Goal: Navigation & Orientation: Find specific page/section

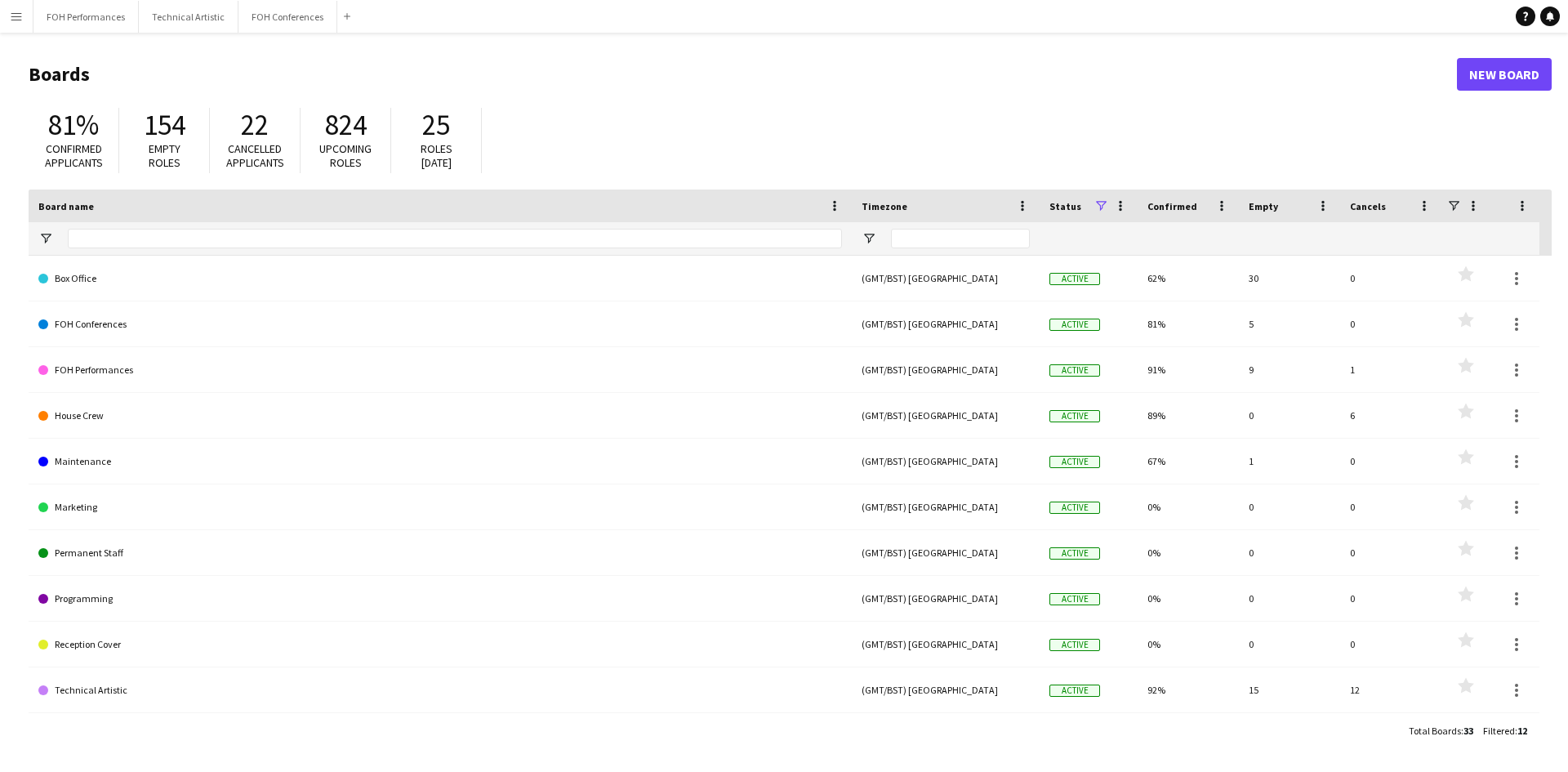
click at [347, 18] on div "Add" at bounding box center [347, 16] width 20 height 33
click at [344, 16] on app-icon "Add" at bounding box center [347, 16] width 7 height 7
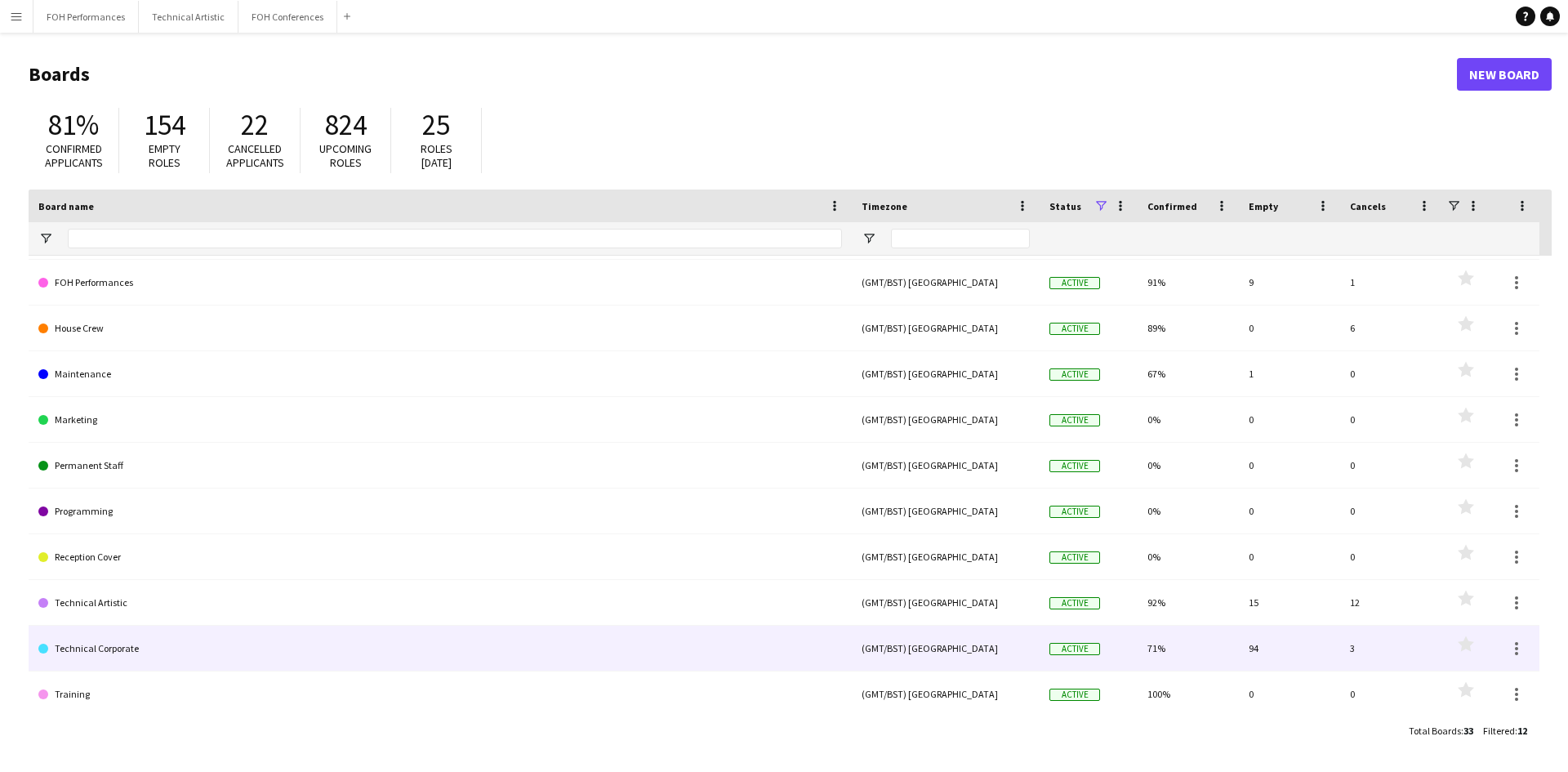
scroll to position [90, 0]
click at [112, 651] on link "Technical Corporate" at bounding box center [440, 645] width 803 height 45
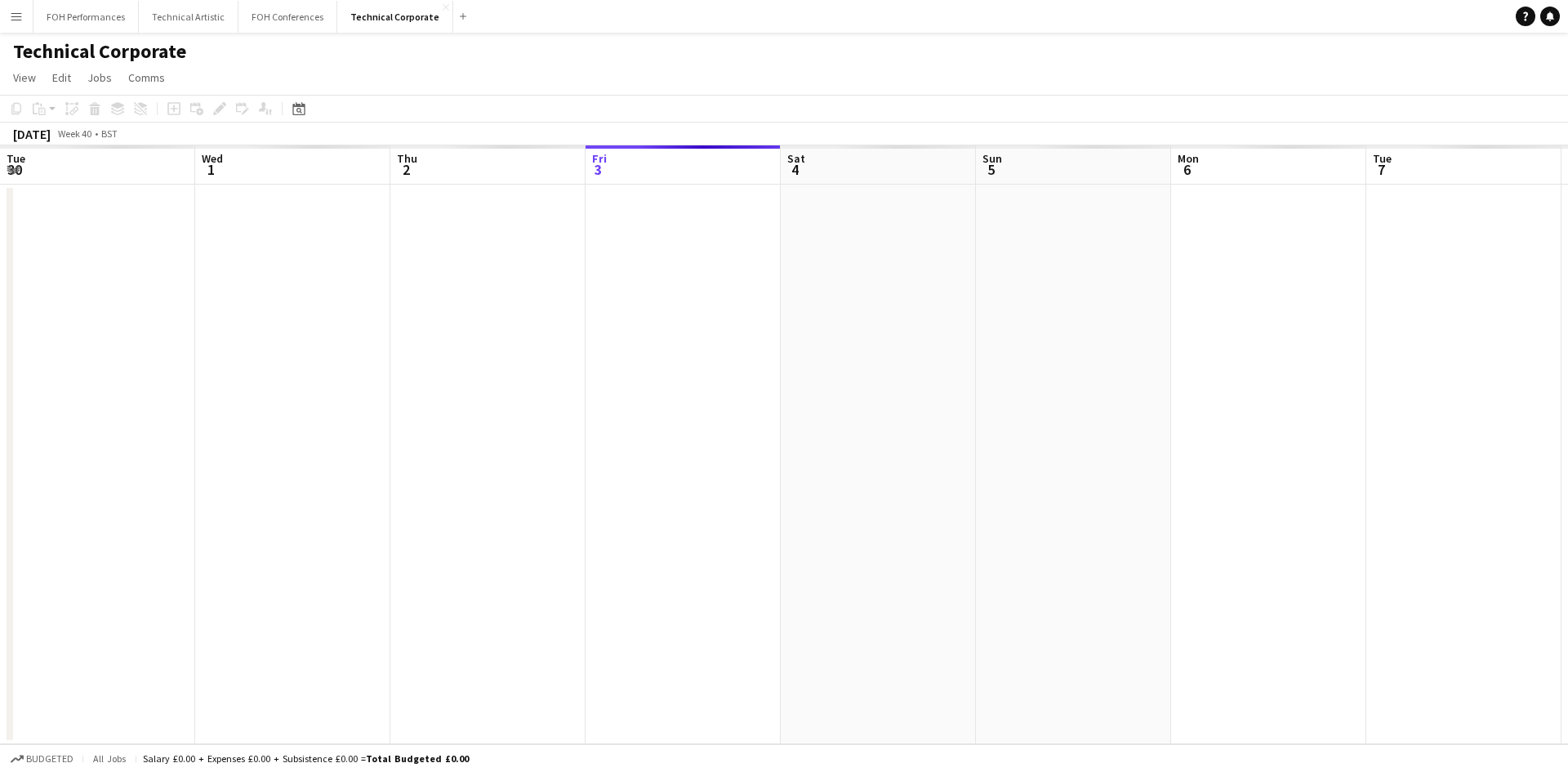
scroll to position [0, 390]
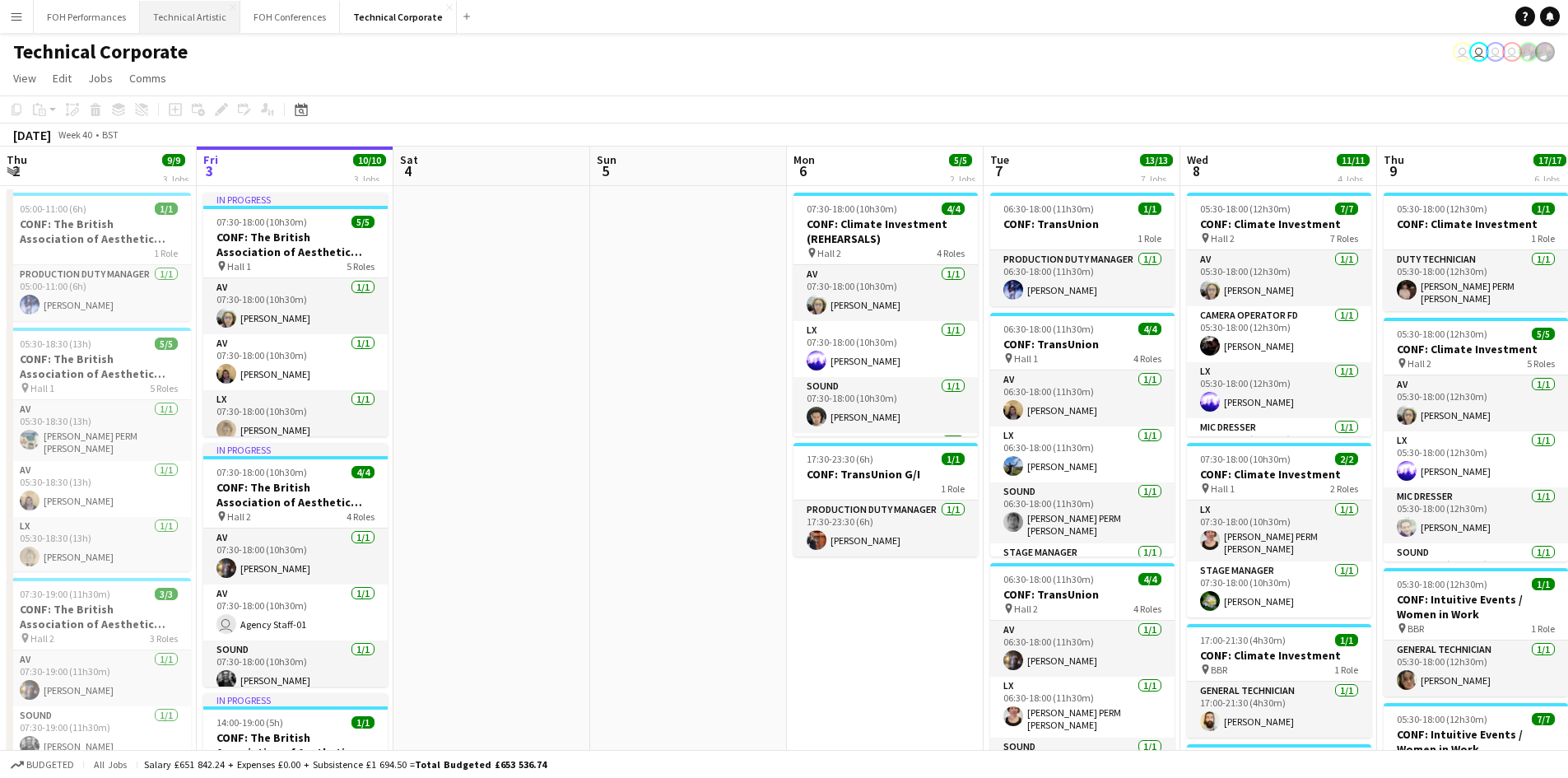
click at [223, 8] on button "Technical Artistic Close" at bounding box center [190, 17] width 100 height 32
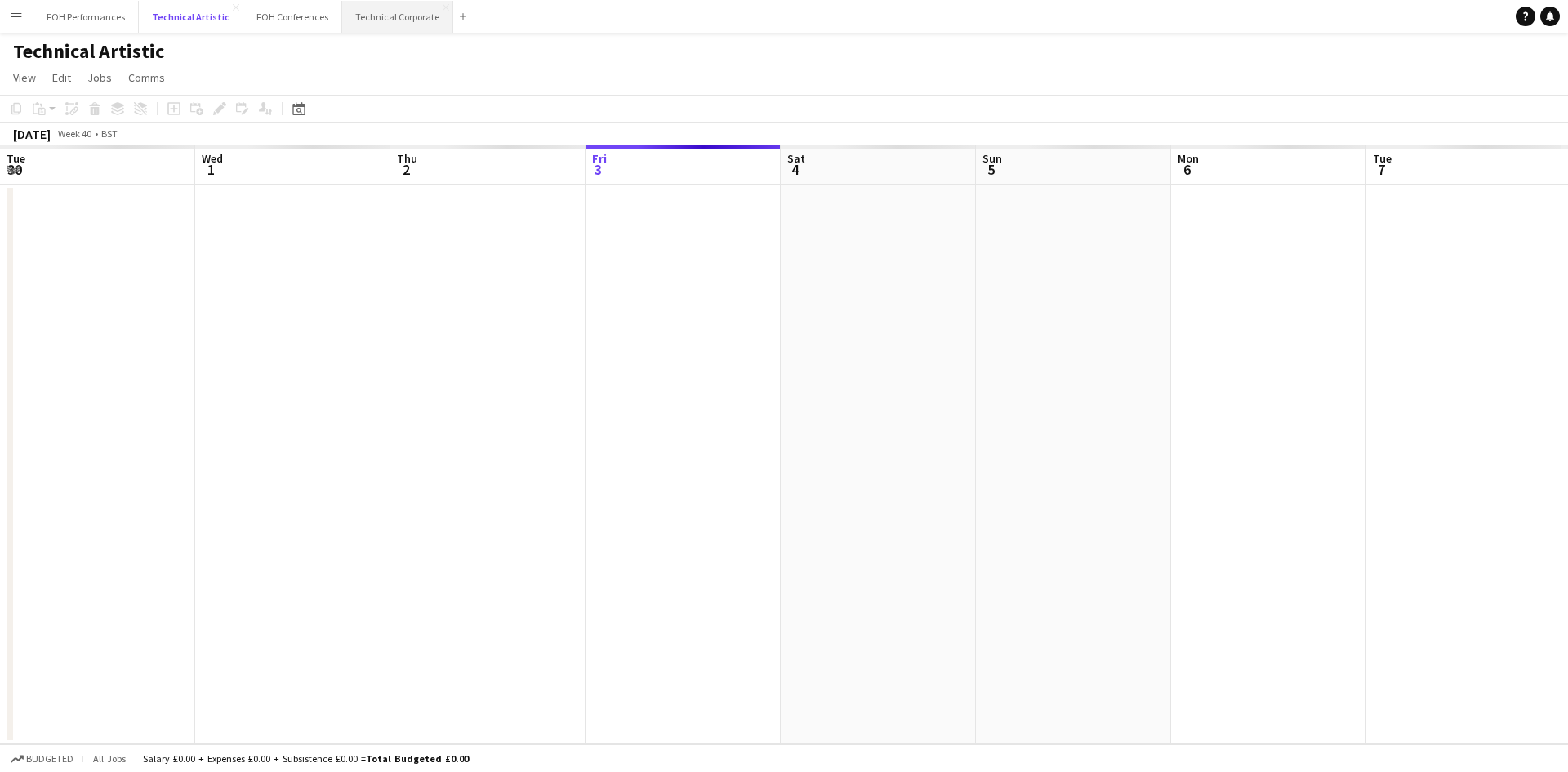
scroll to position [0, 390]
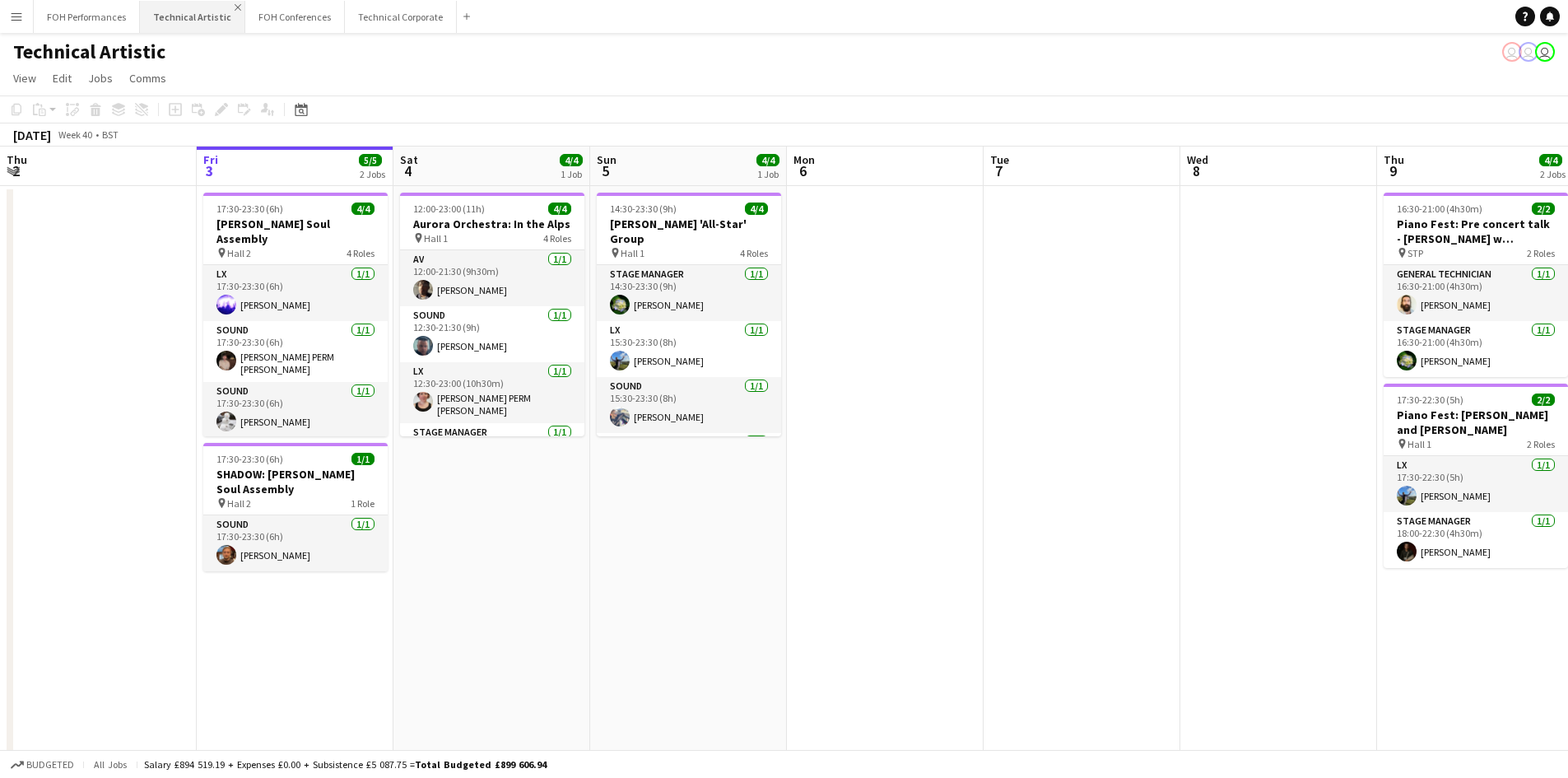
click at [234, 8] on app-icon "Close" at bounding box center [237, 7] width 7 height 7
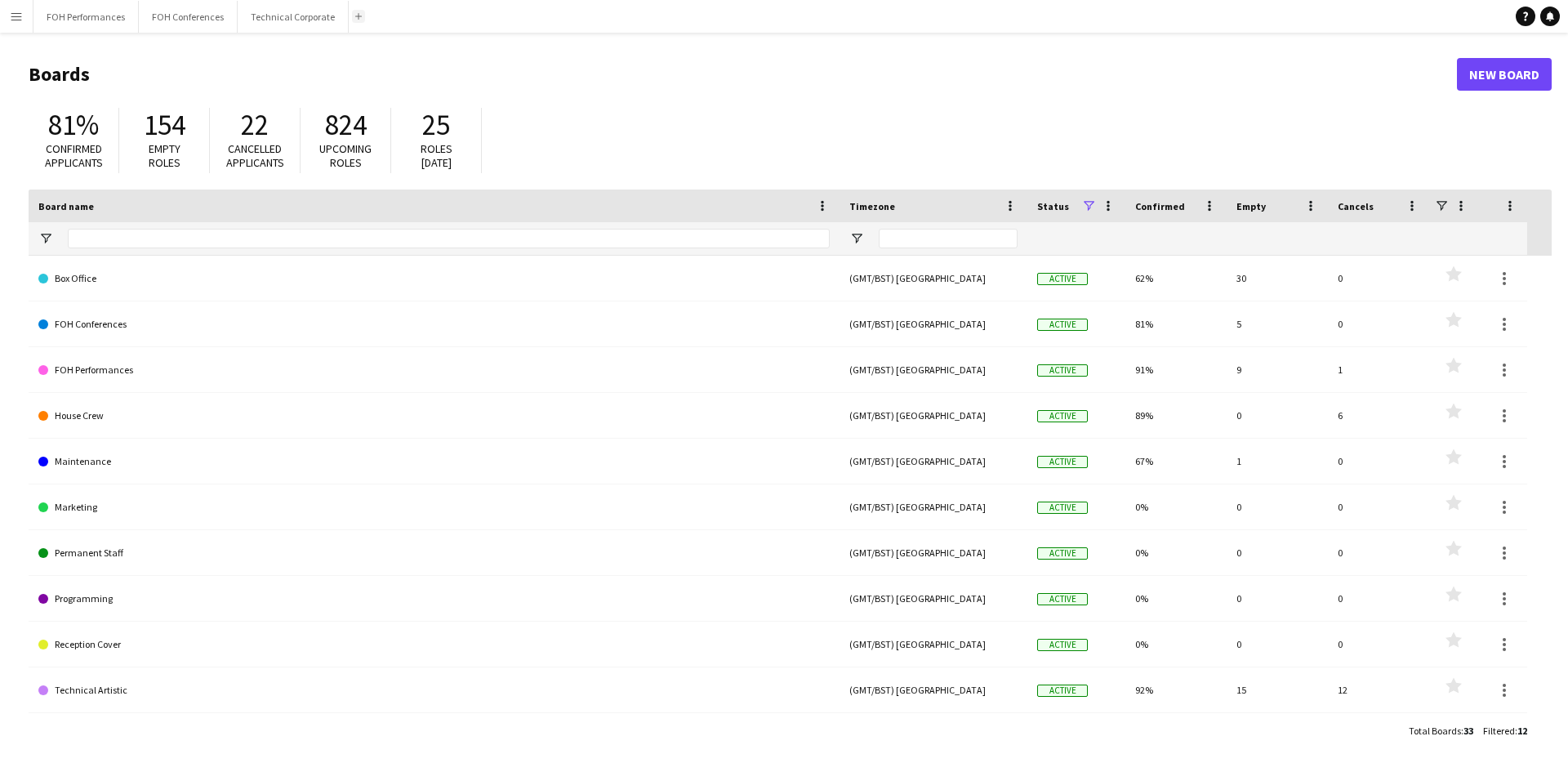
click at [358, 21] on button "Add" at bounding box center [358, 16] width 13 height 13
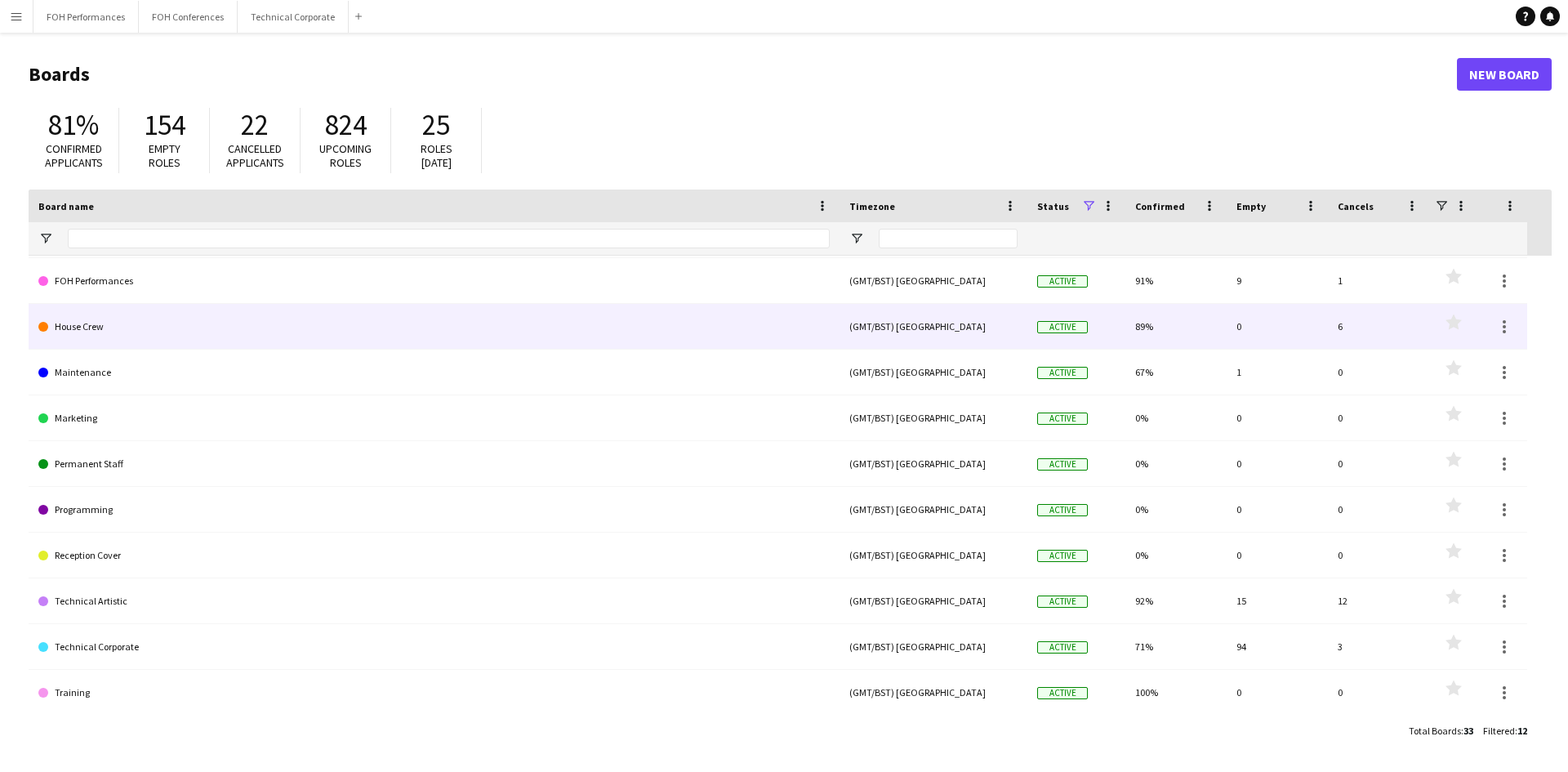
scroll to position [90, 0]
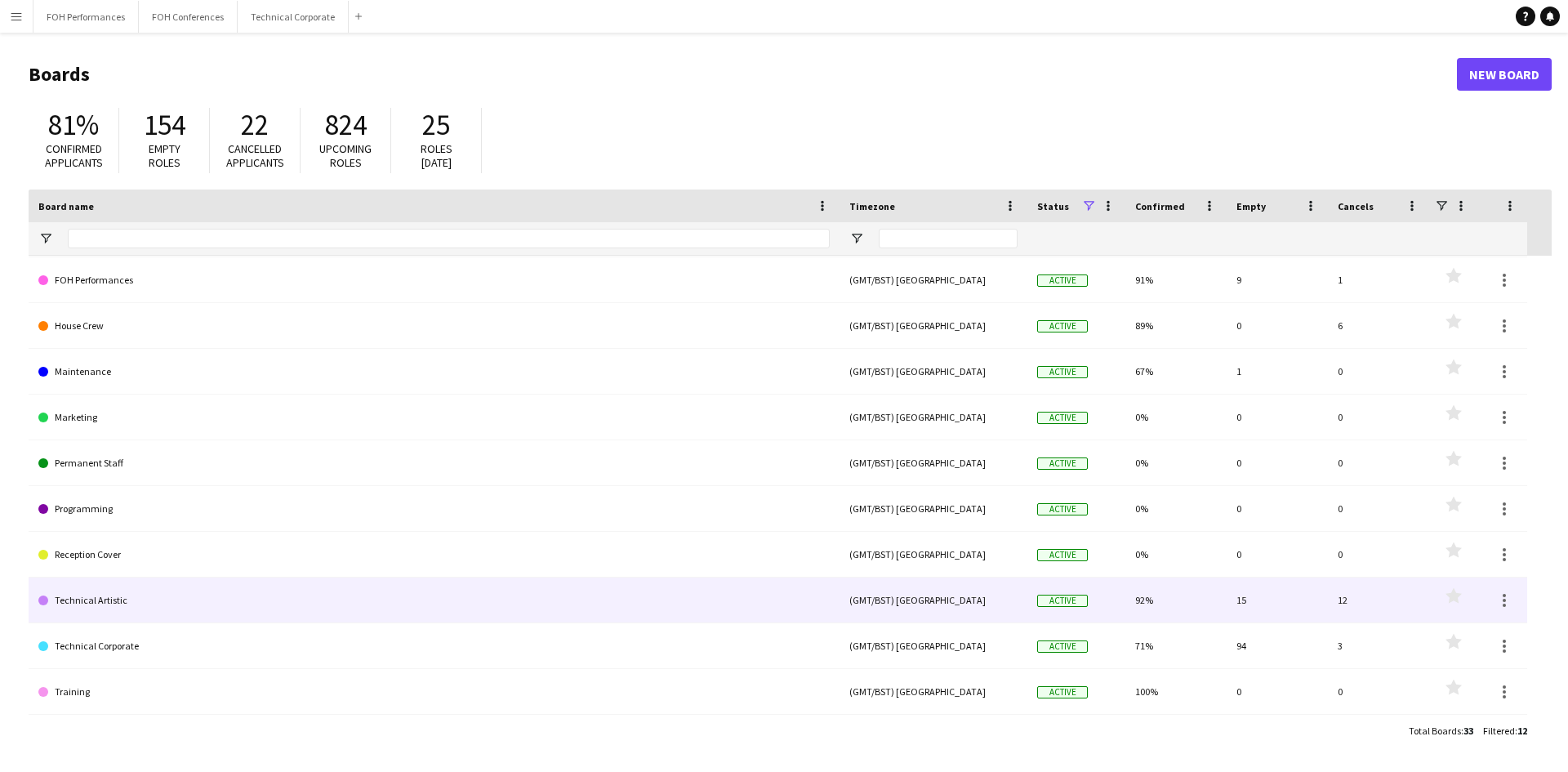
click at [88, 598] on link "Technical Artistic" at bounding box center [434, 600] width 791 height 45
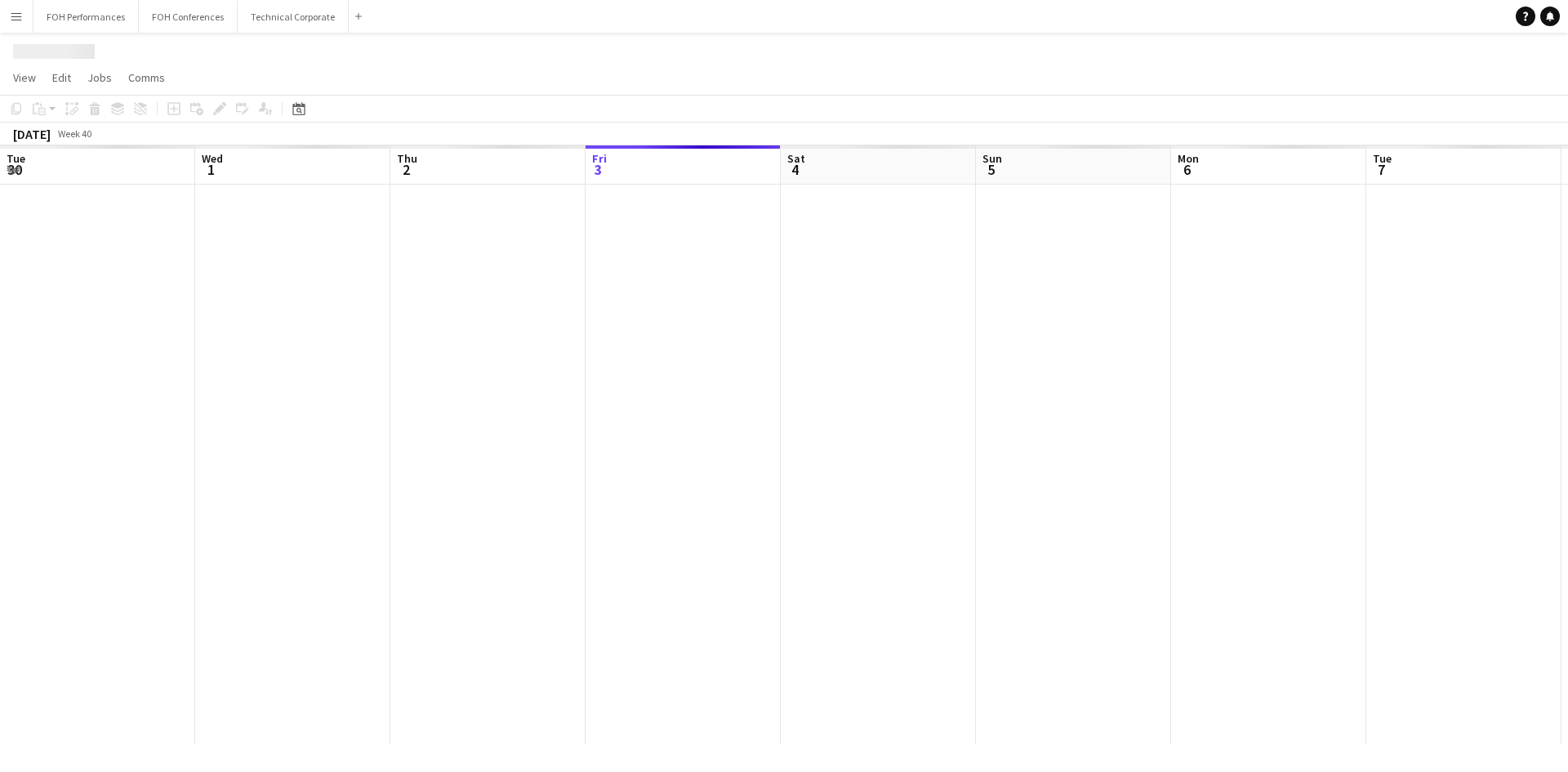
scroll to position [0, 390]
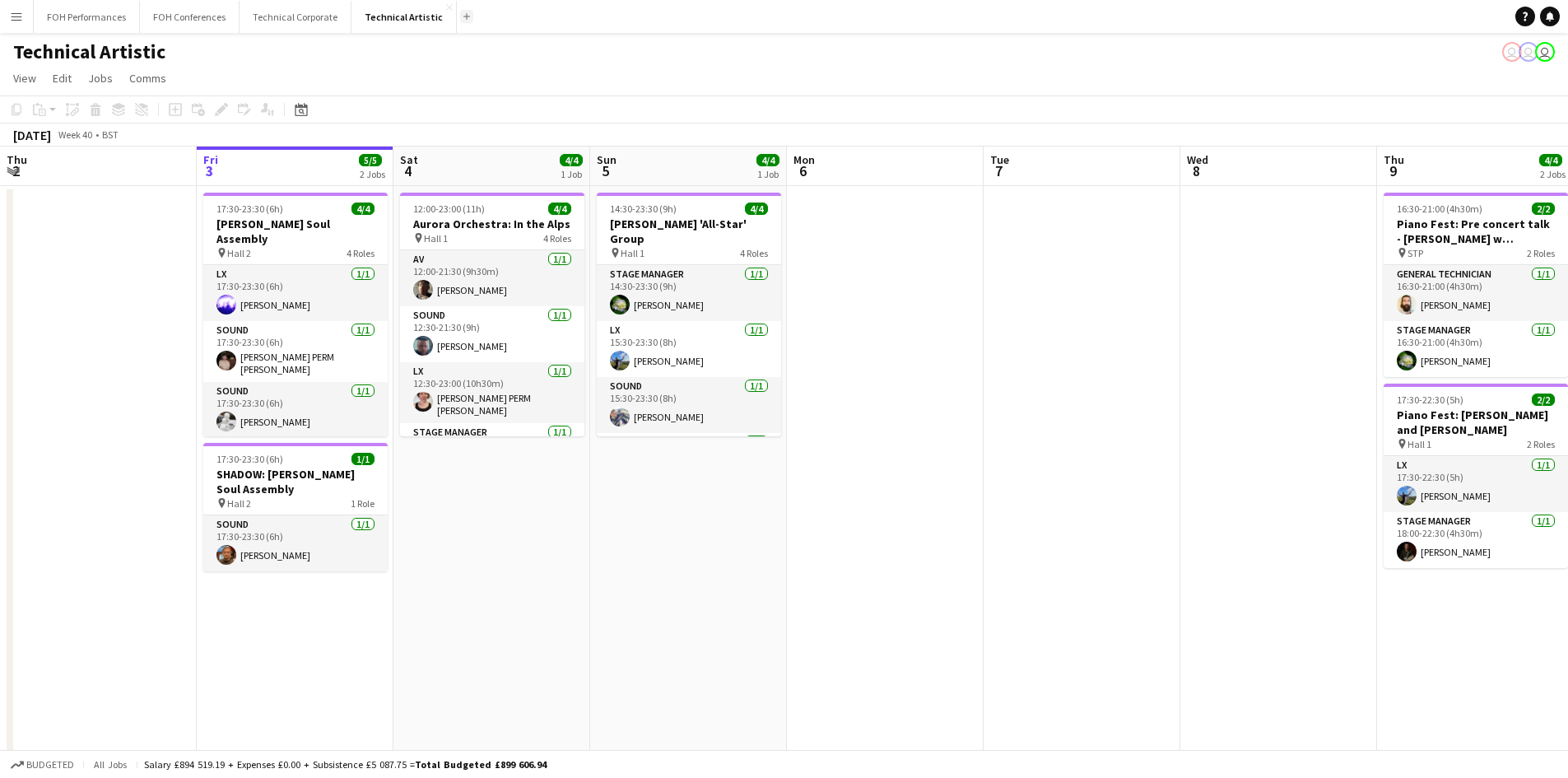
click at [460, 21] on button "Add" at bounding box center [467, 16] width 13 height 13
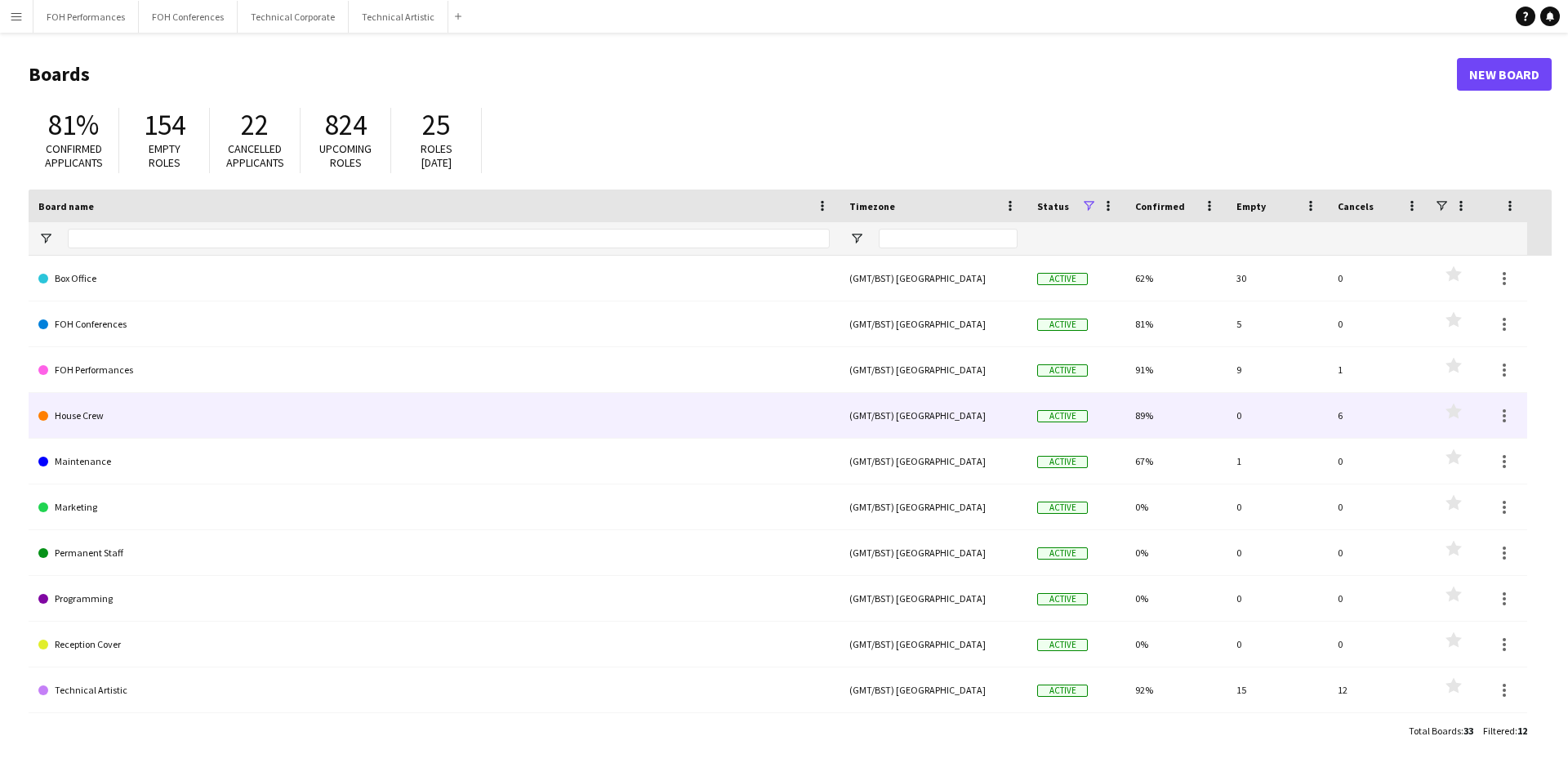
click at [72, 419] on link "House Crew" at bounding box center [434, 416] width 791 height 45
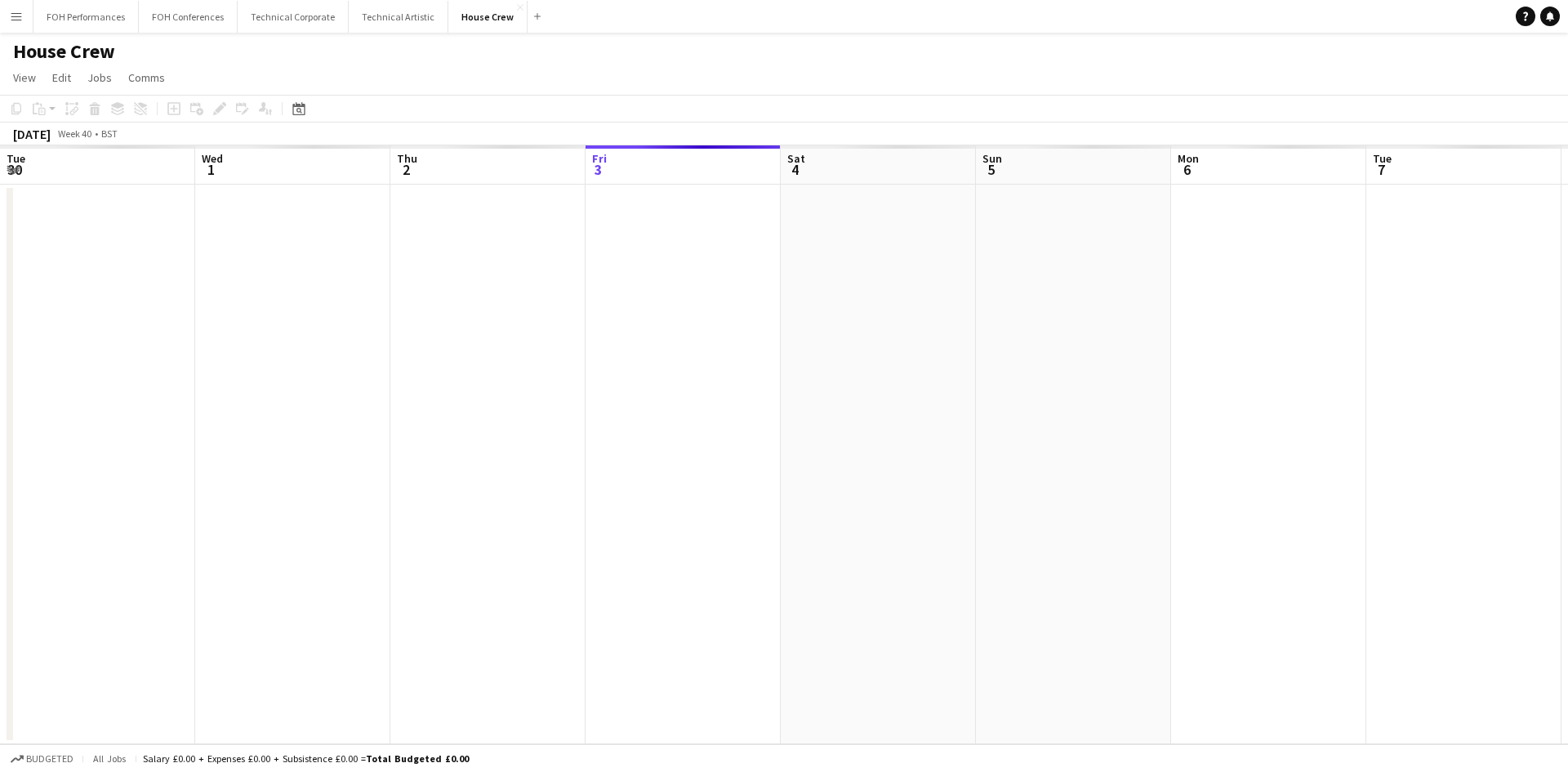
scroll to position [0, 390]
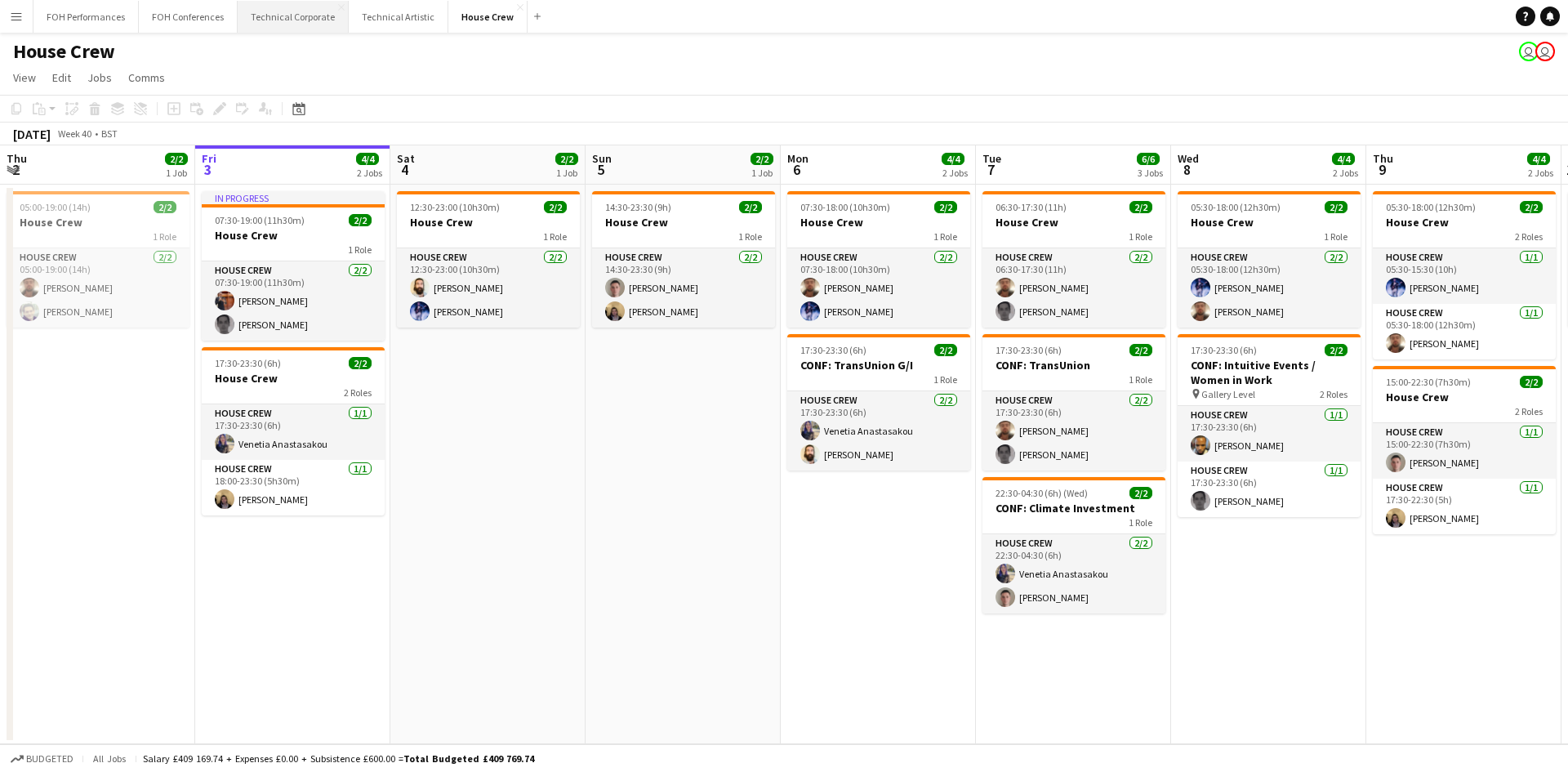
click at [296, 17] on button "Technical Corporate Close" at bounding box center [293, 17] width 112 height 32
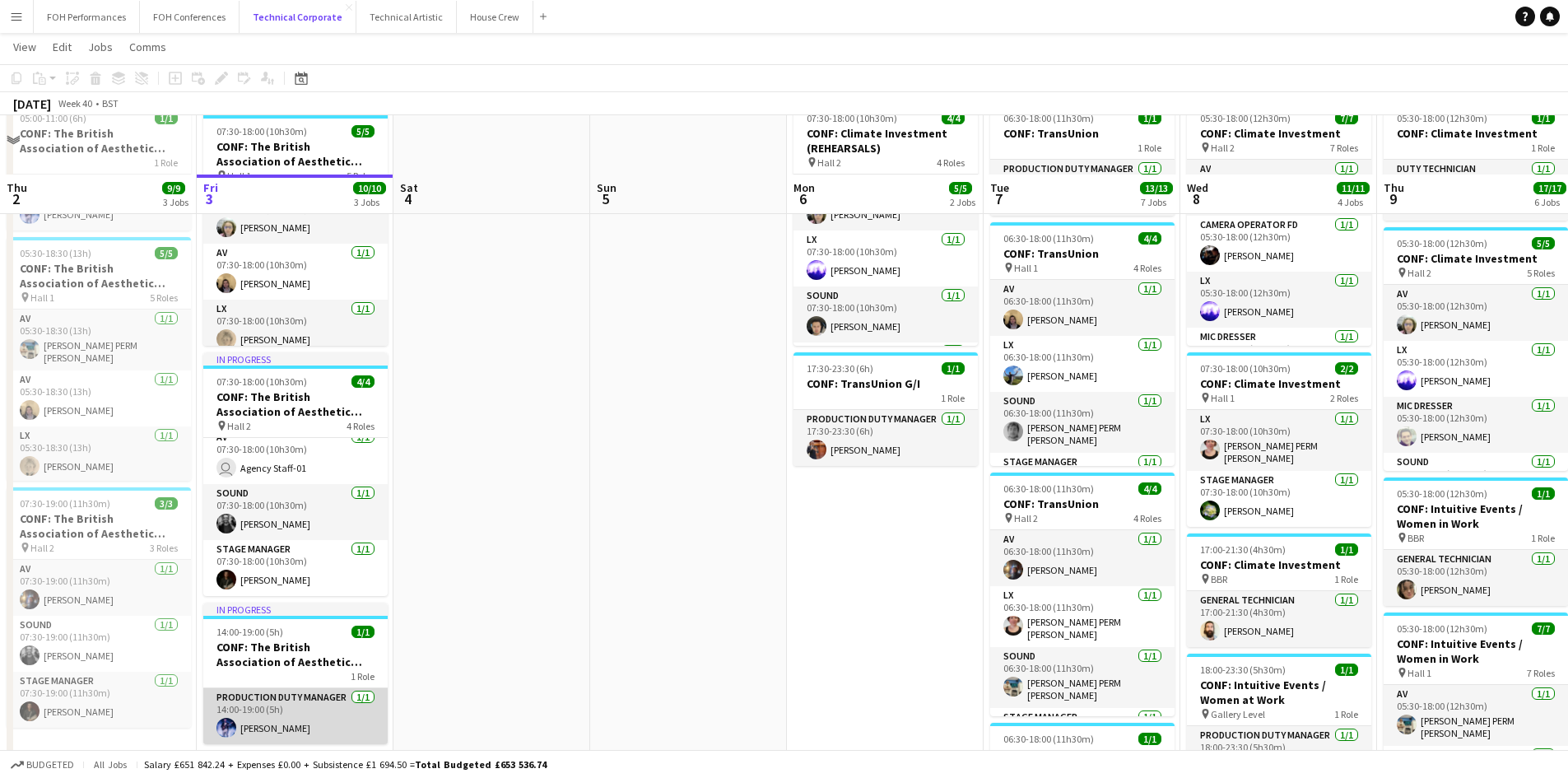
scroll to position [165, 0]
